Goal: Information Seeking & Learning: Learn about a topic

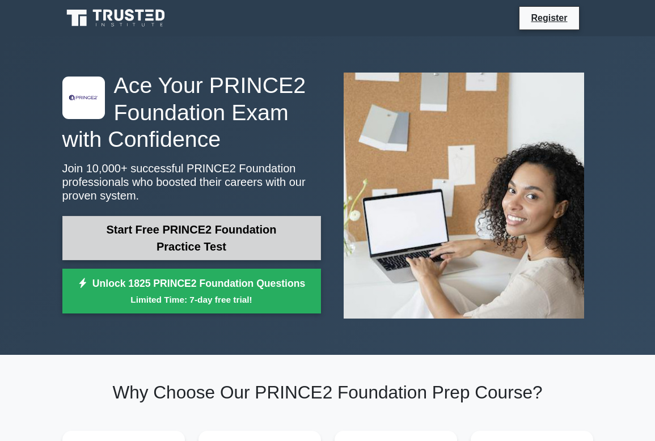
click at [242, 243] on link "Start Free PRINCE2 Foundation Practice Test" at bounding box center [191, 238] width 259 height 44
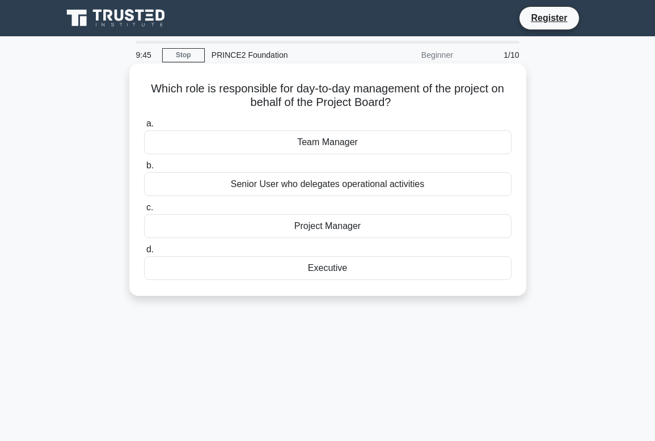
click at [308, 231] on div "Project Manager" at bounding box center [328, 226] width 368 height 24
click at [144, 212] on input "c. Project Manager" at bounding box center [144, 207] width 0 height 7
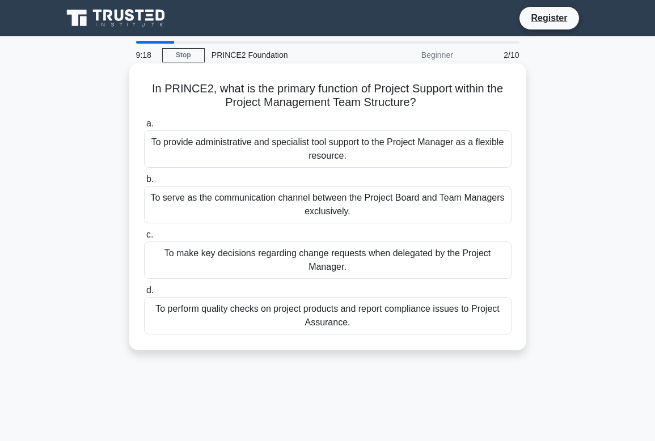
click at [318, 194] on div "To serve as the communication channel between the Project Board and Team Manage…" at bounding box center [328, 204] width 368 height 37
click at [144, 183] on input "b. To serve as the communication channel between the Project Board and Team Man…" at bounding box center [144, 179] width 0 height 7
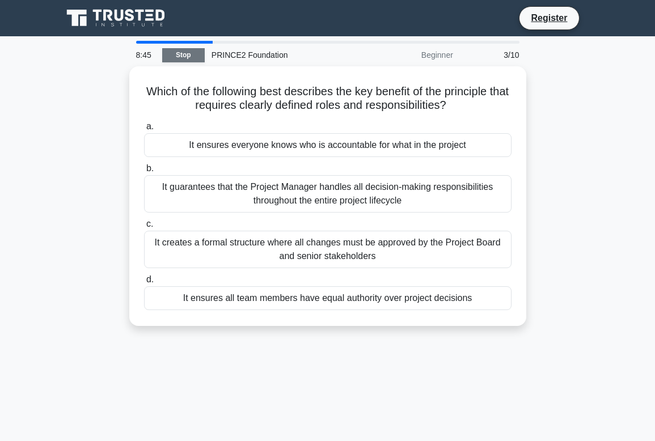
click at [191, 57] on link "Stop" at bounding box center [183, 55] width 43 height 14
